Goal: Task Accomplishment & Management: Complete application form

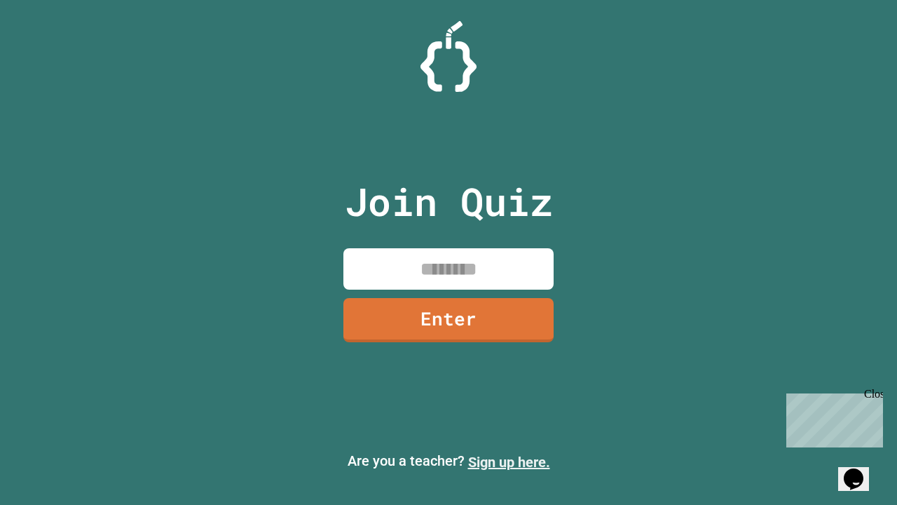
click at [509, 462] on link "Sign up here." at bounding box center [509, 462] width 82 height 17
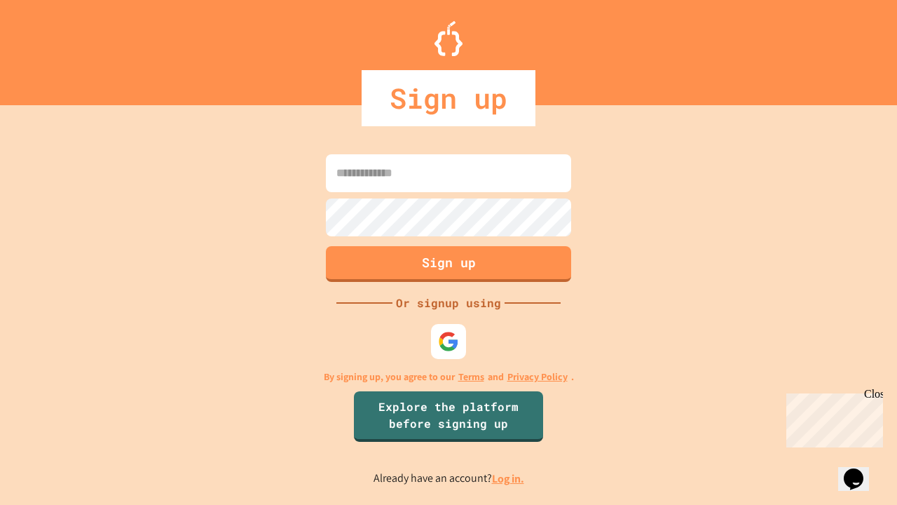
click at [509, 478] on link "Log in." at bounding box center [508, 478] width 32 height 15
